Goal: Transaction & Acquisition: Obtain resource

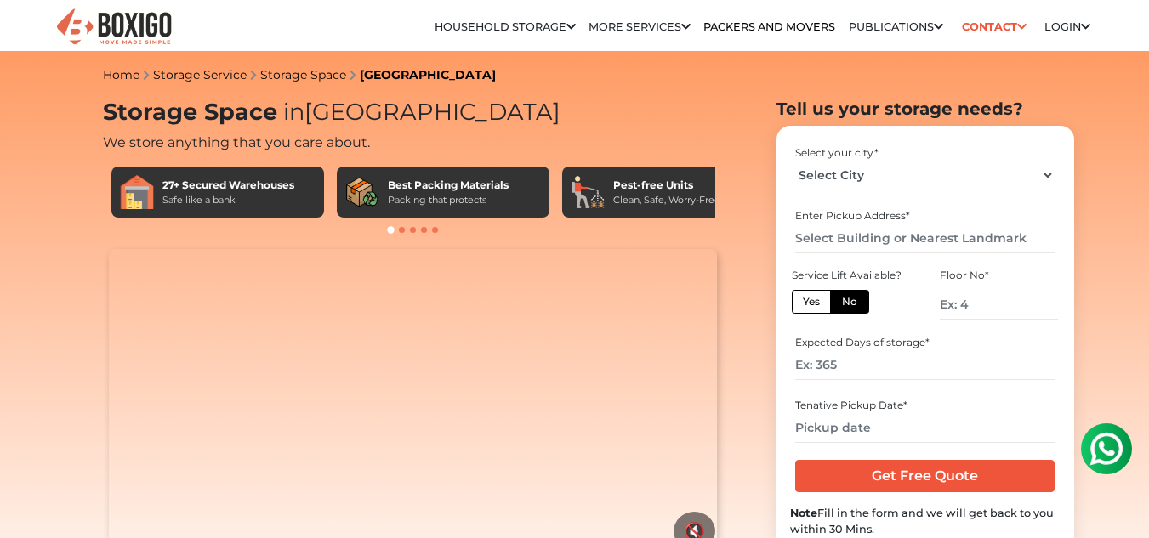
click at [940, 180] on select "Select City [GEOGRAPHIC_DATA] [GEOGRAPHIC_DATA] [GEOGRAPHIC_DATA] [GEOGRAPHIC_D…" at bounding box center [924, 176] width 259 height 30
select select "[GEOGRAPHIC_DATA]"
click at [795, 161] on select "Select City [GEOGRAPHIC_DATA] [GEOGRAPHIC_DATA] [GEOGRAPHIC_DATA] [GEOGRAPHIC_D…" at bounding box center [924, 176] width 259 height 30
click at [855, 241] on input "text" at bounding box center [924, 239] width 259 height 30
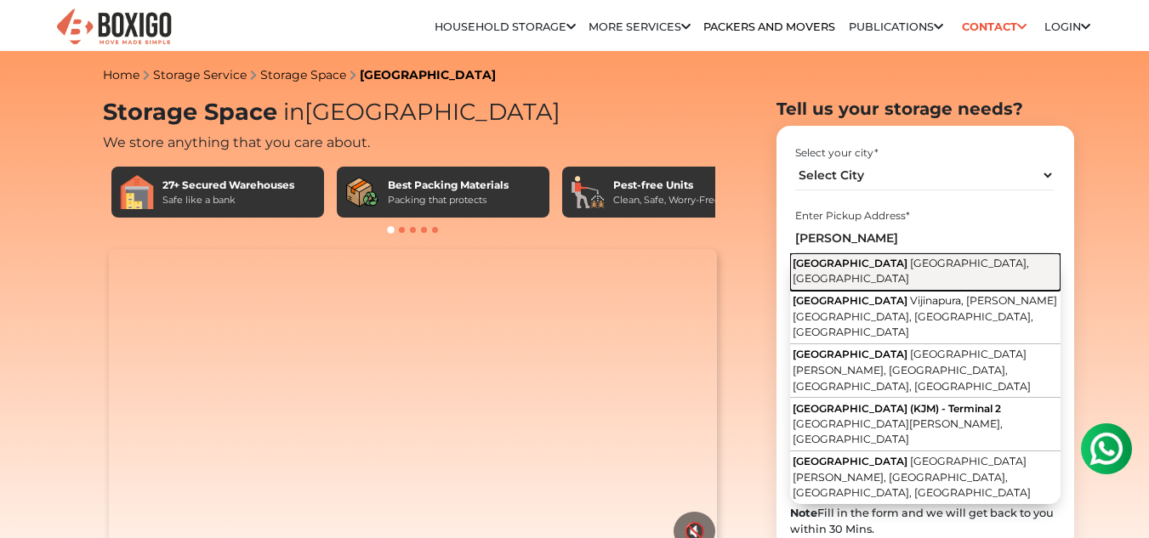
click at [884, 263] on span "[GEOGRAPHIC_DATA]" at bounding box center [850, 263] width 115 height 13
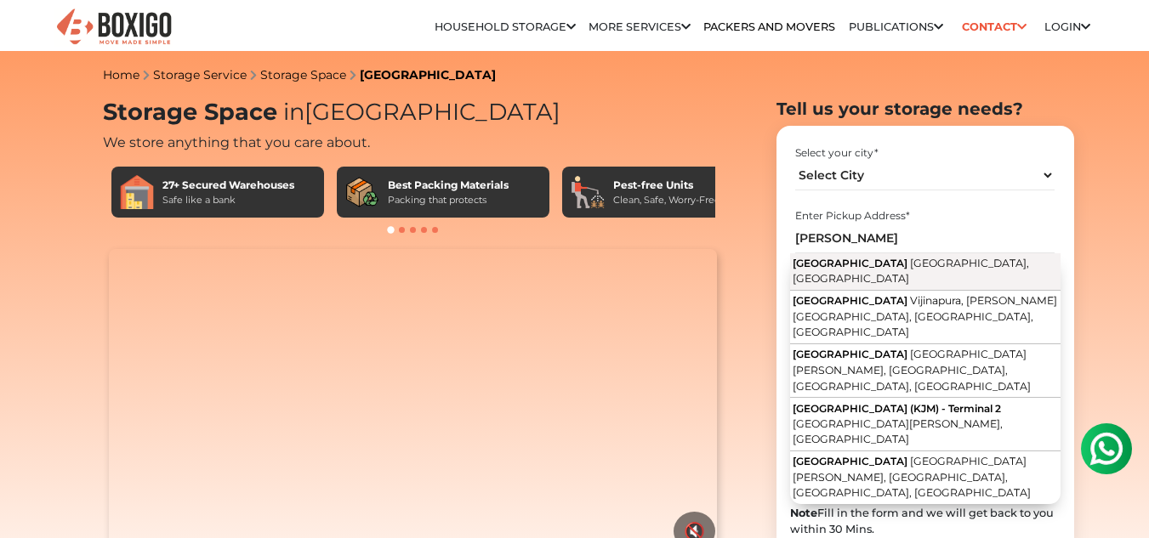
type input "[GEOGRAPHIC_DATA], [GEOGRAPHIC_DATA], [GEOGRAPHIC_DATA]"
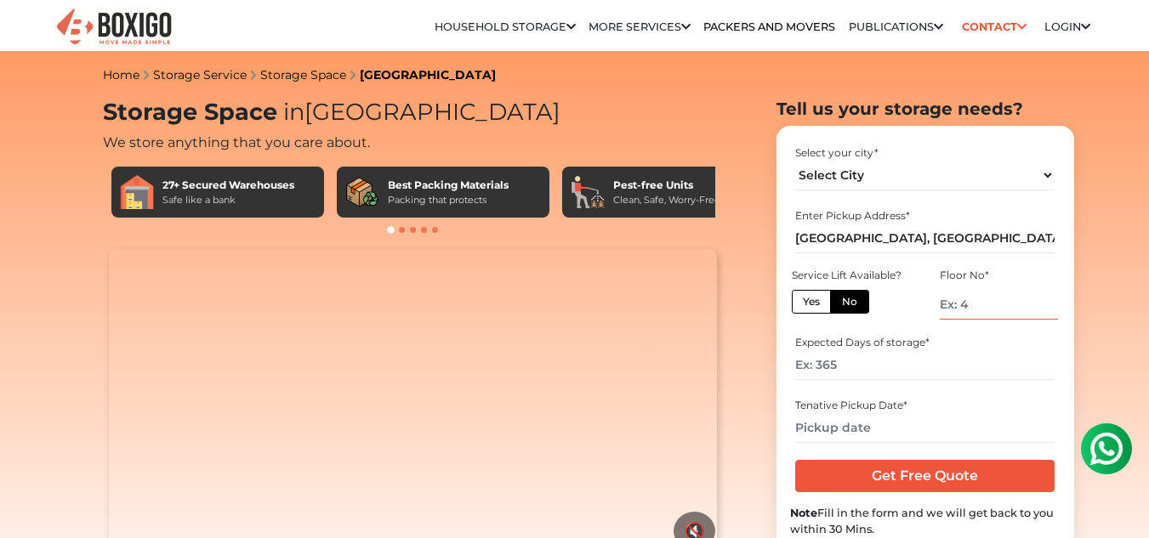
click at [986, 311] on input "number" at bounding box center [998, 305] width 117 height 30
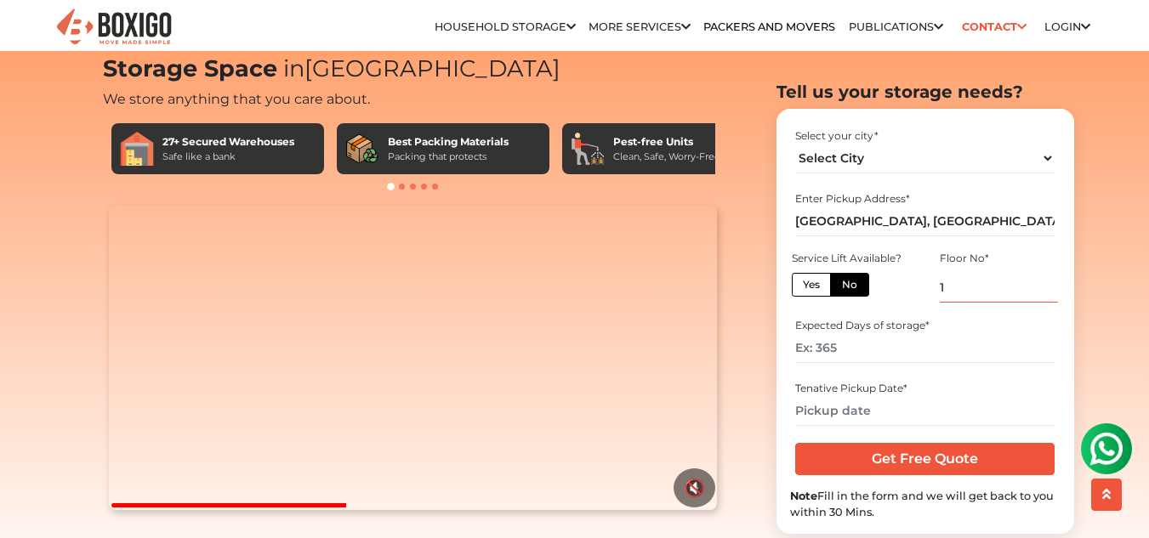
scroll to position [44, 0]
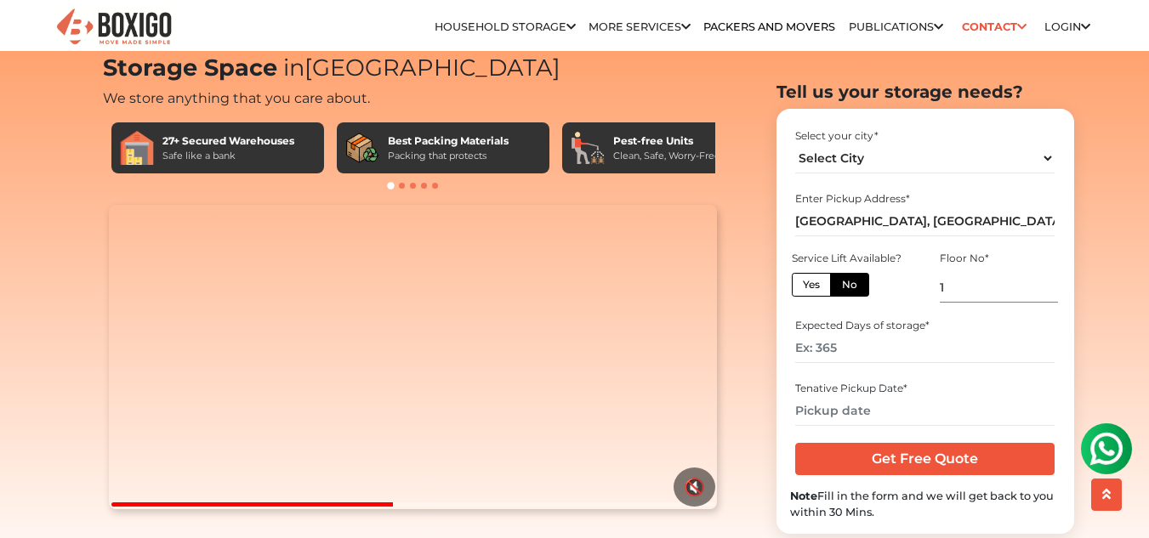
type input "1"
click at [917, 356] on input "number" at bounding box center [924, 348] width 259 height 30
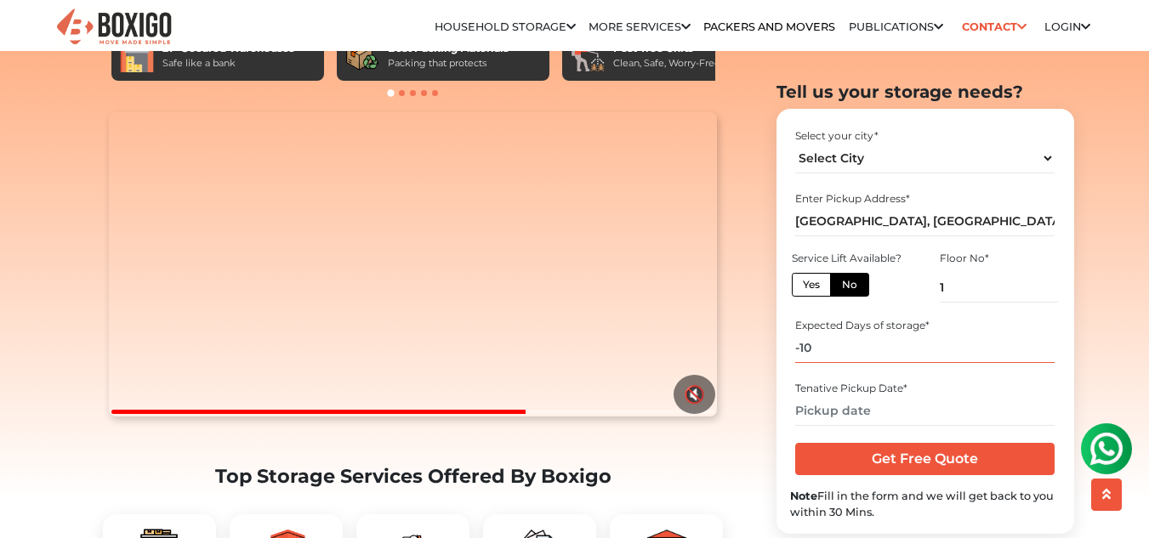
scroll to position [138, 0]
type input "-10"
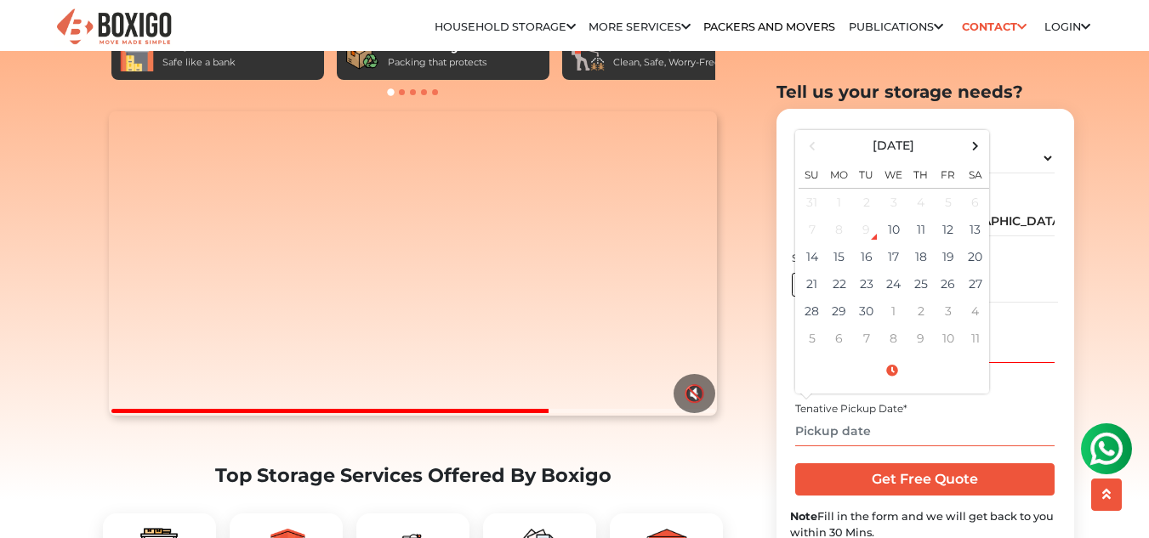
click at [878, 408] on div "Tenative Pickup Date * [DATE] Su Mo Tu We Th Fr Sa 31 1 2 3 4 5 6 7 8 9 10 11 1…" at bounding box center [925, 424] width 270 height 56
click at [950, 253] on td "19" at bounding box center [948, 255] width 27 height 27
type input "[DATE] 12:00 AM"
click at [965, 431] on input "[DATE] 12:00 AM" at bounding box center [924, 431] width 259 height 30
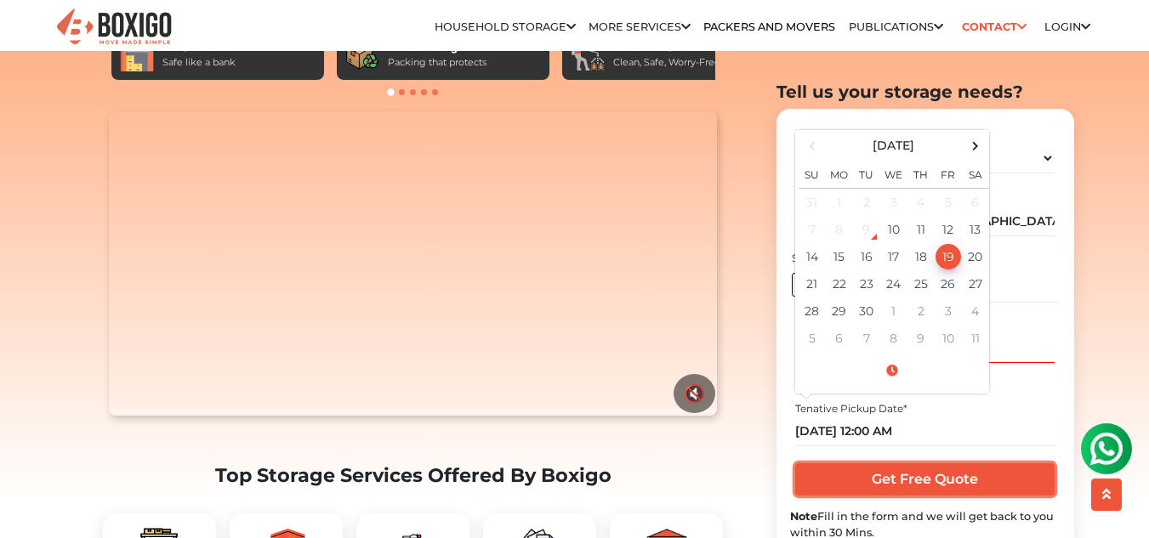
click at [902, 485] on input "Get Free Quote" at bounding box center [924, 480] width 259 height 32
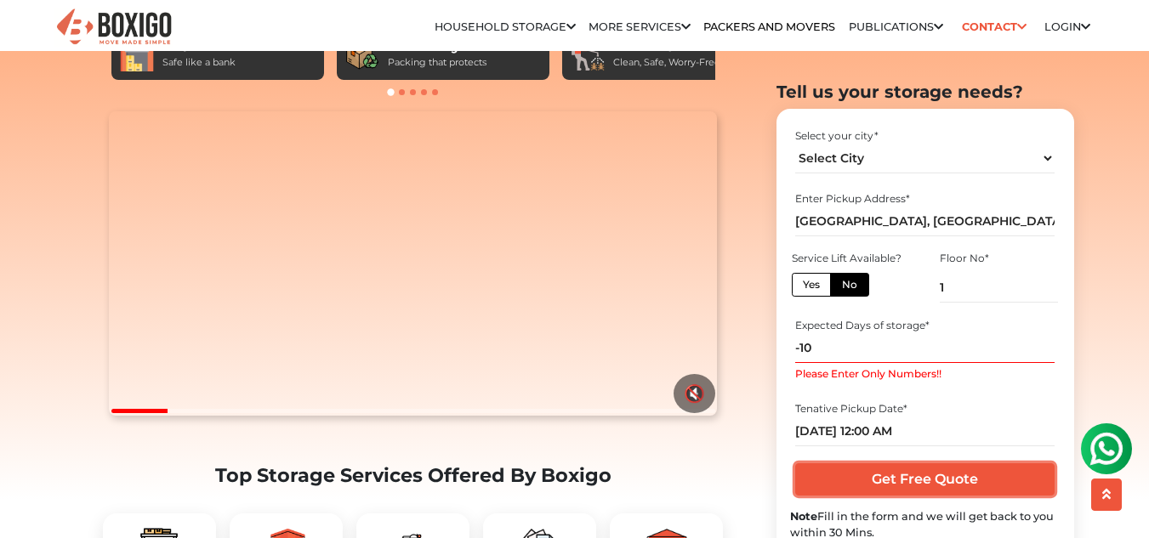
click at [902, 485] on input "Get Free Quote" at bounding box center [924, 480] width 259 height 32
click at [866, 486] on input "Get Free Quote" at bounding box center [924, 480] width 259 height 32
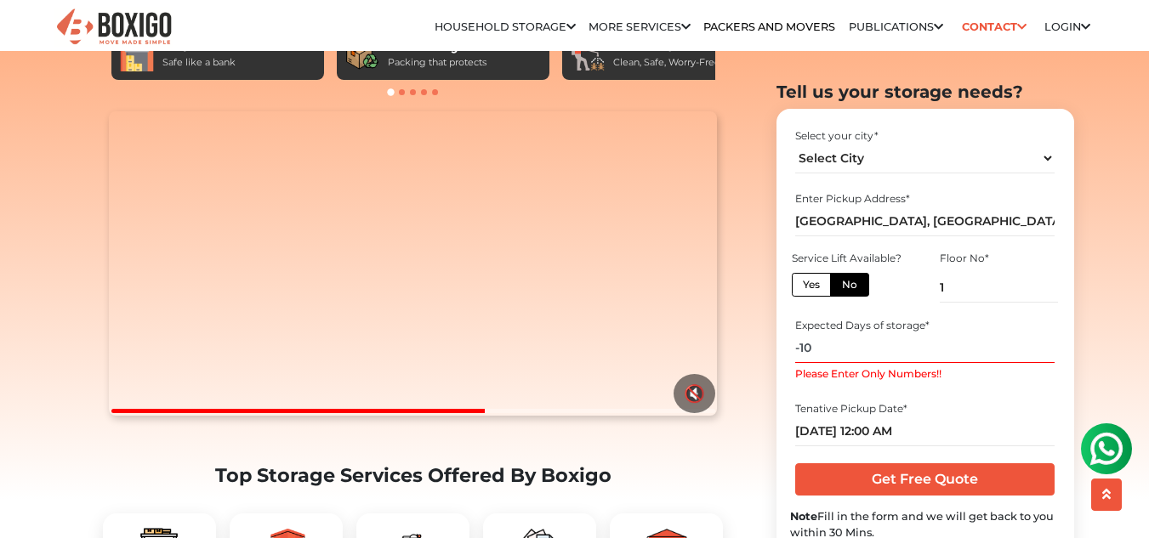
type input "-1"
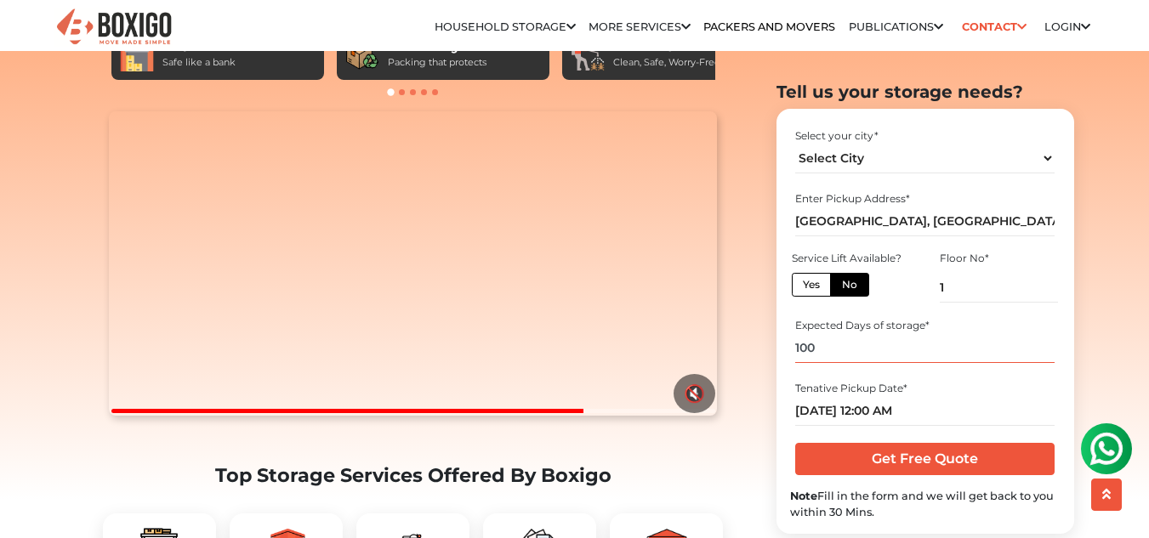
type input "100"
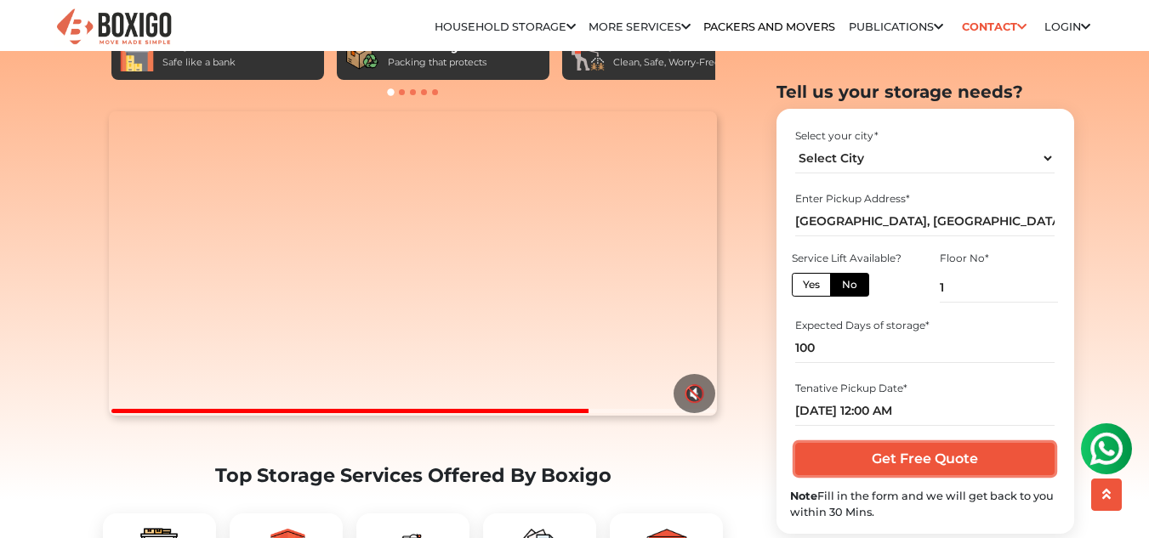
click at [851, 458] on input "Get Free Quote" at bounding box center [924, 459] width 259 height 32
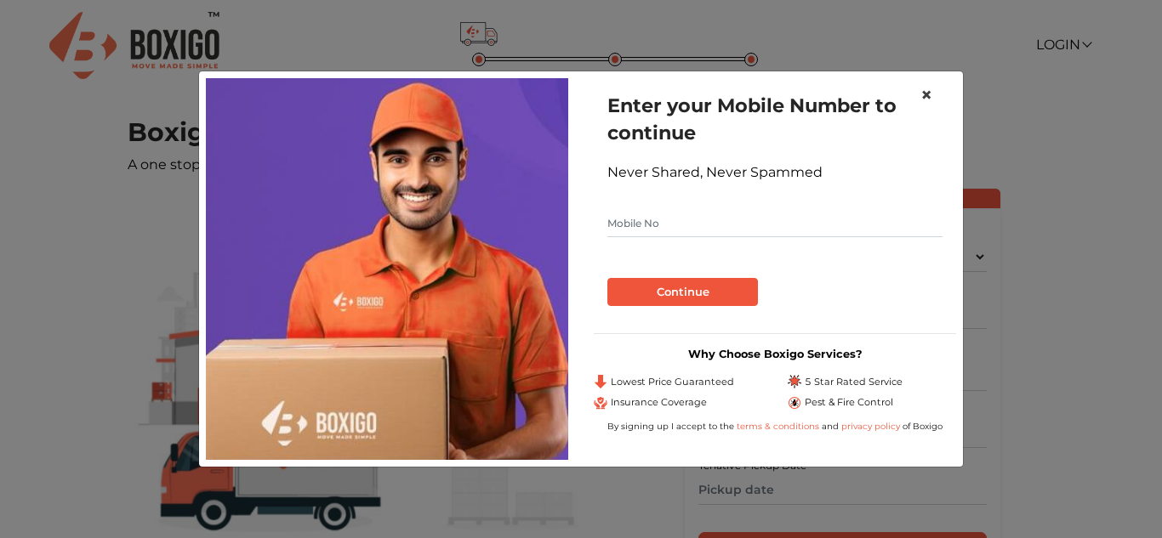
click at [926, 95] on span "×" at bounding box center [926, 95] width 12 height 25
